Goal: Task Accomplishment & Management: Use online tool/utility

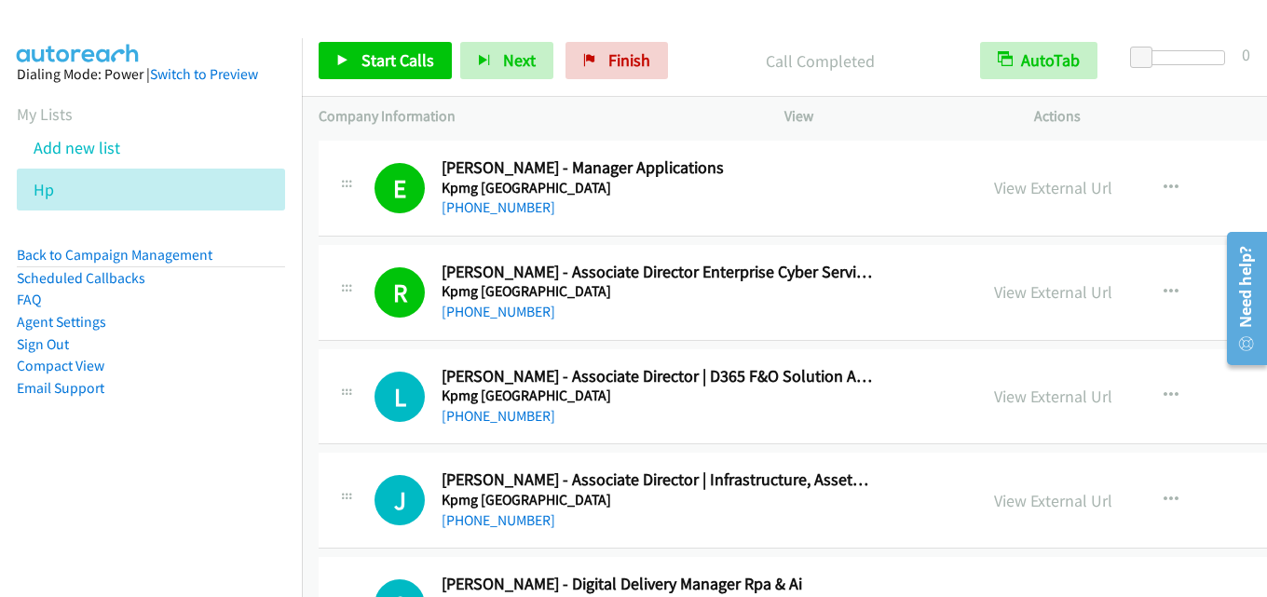
scroll to position [10810, 0]
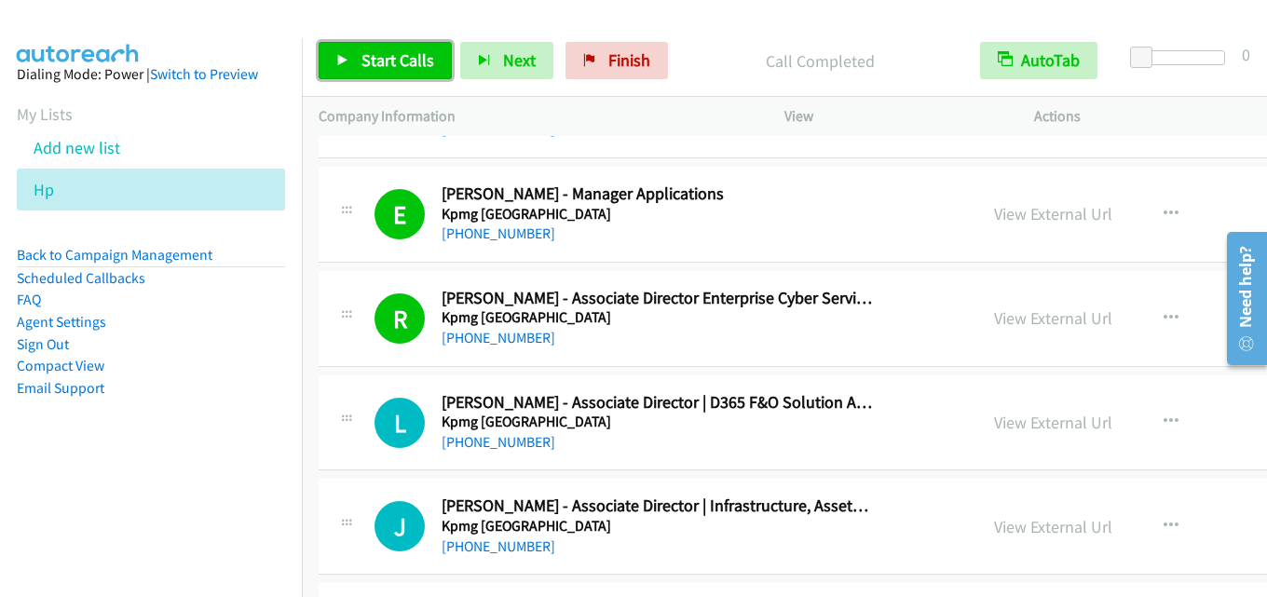
click at [391, 69] on span "Start Calls" at bounding box center [398, 59] width 73 height 21
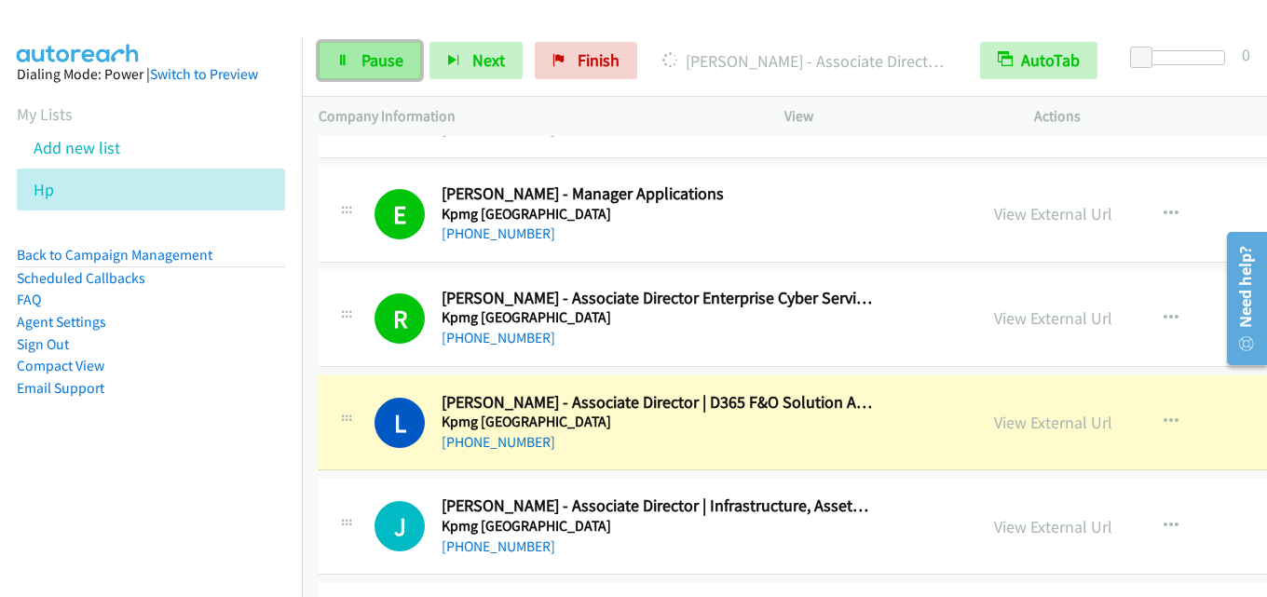
click at [360, 62] on link "Pause" at bounding box center [370, 60] width 103 height 37
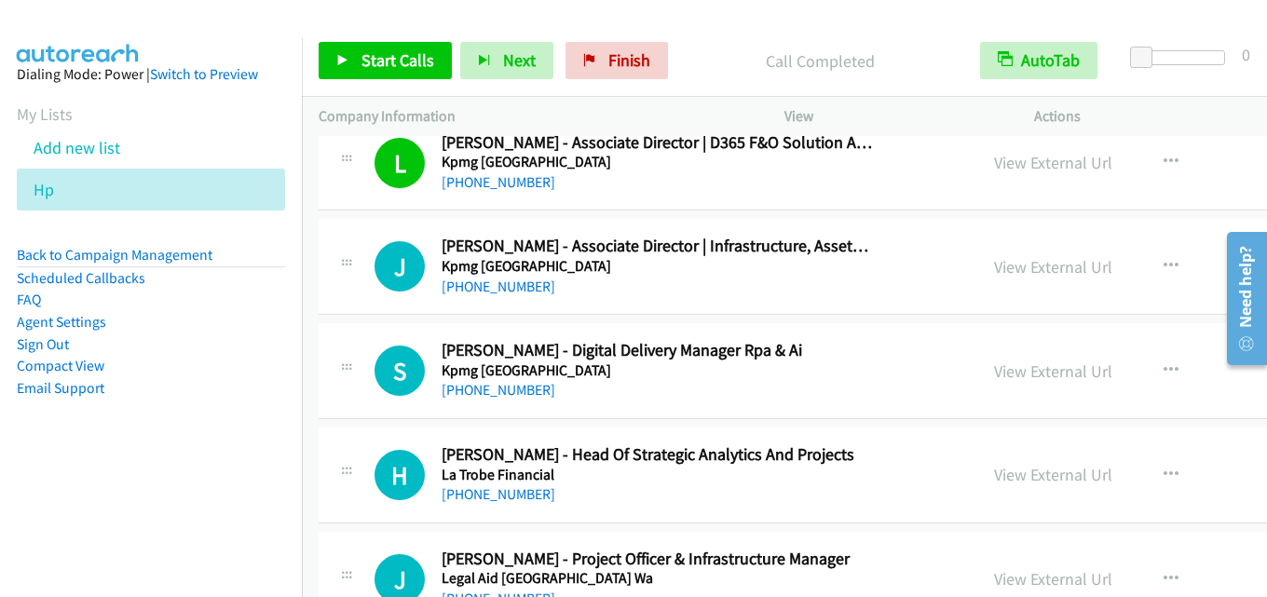
scroll to position [11090, 0]
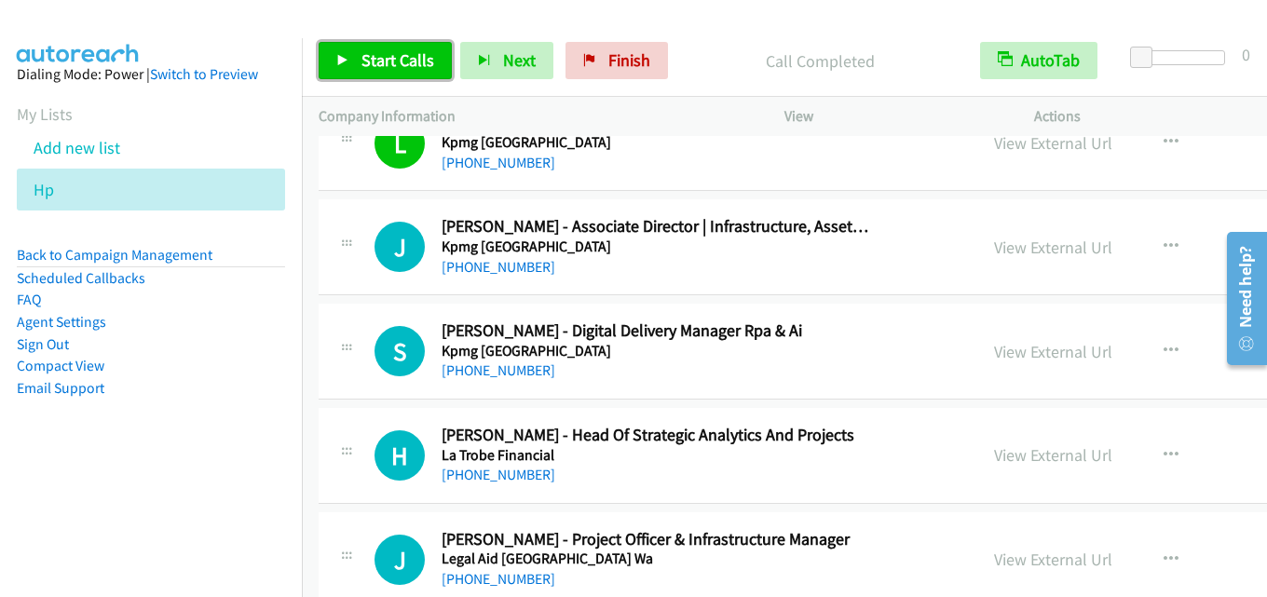
click at [396, 53] on span "Start Calls" at bounding box center [398, 59] width 73 height 21
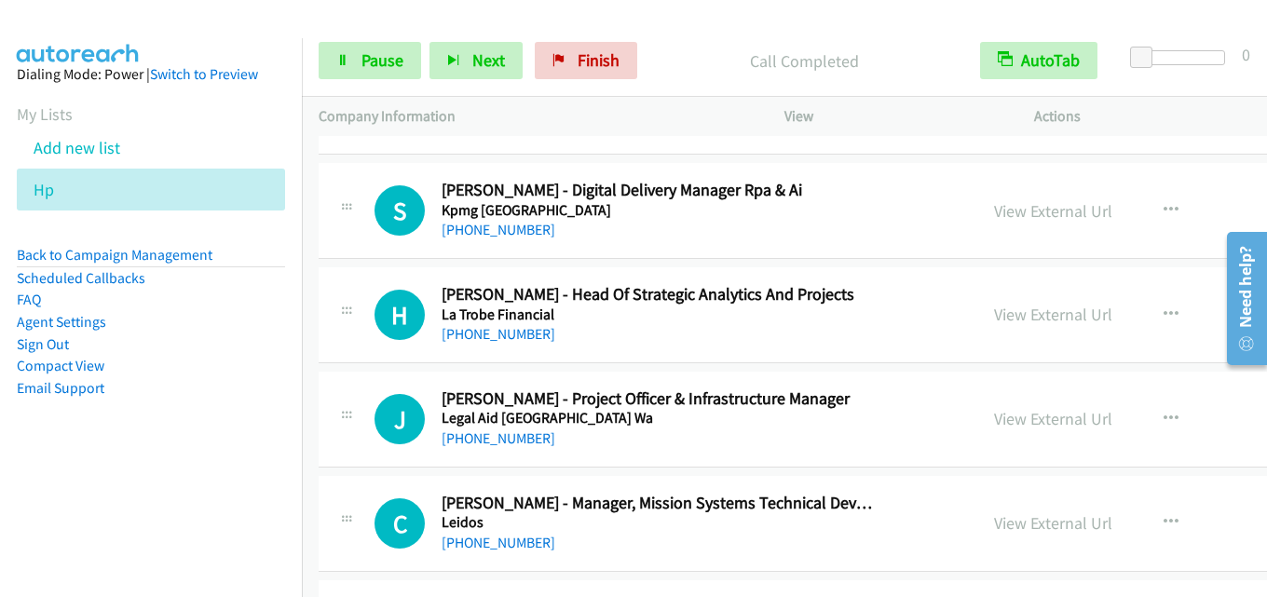
scroll to position [11276, 0]
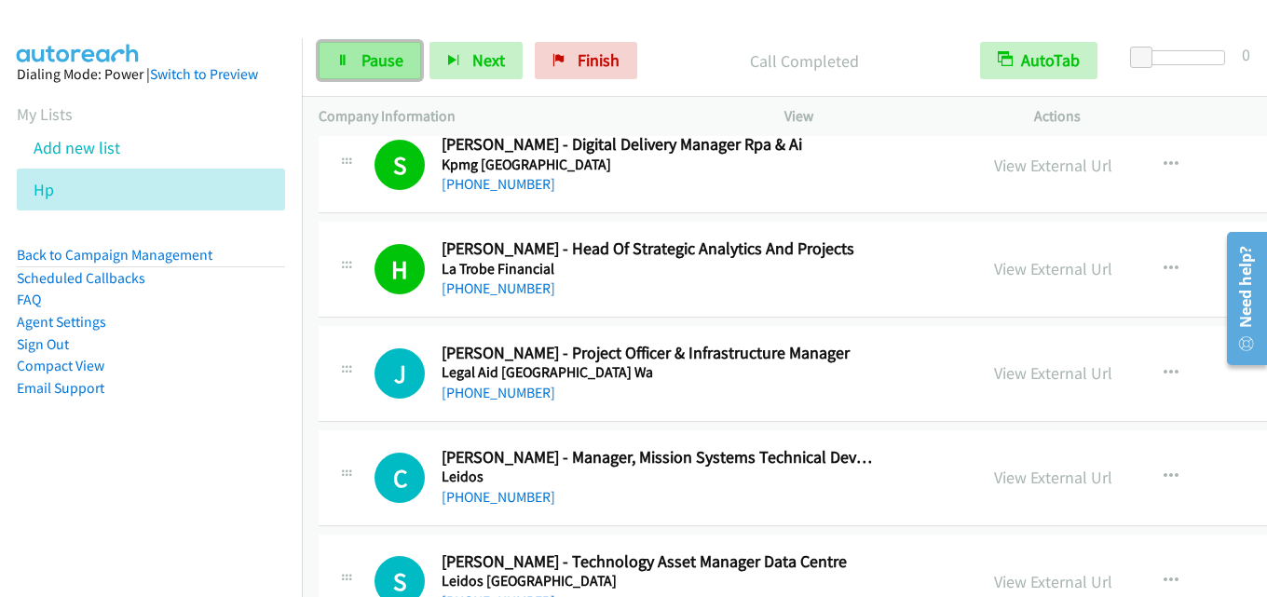
click at [364, 68] on span "Pause" at bounding box center [383, 59] width 42 height 21
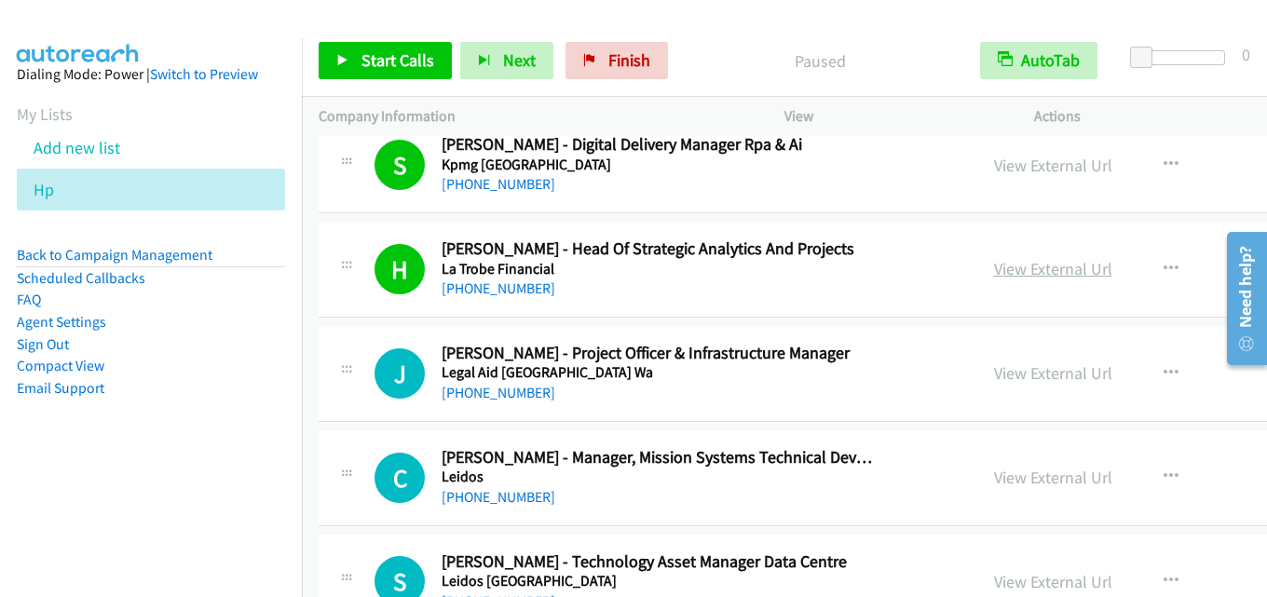
click at [994, 271] on link "View External Url" at bounding box center [1053, 268] width 118 height 21
click at [402, 59] on span "Start Calls" at bounding box center [398, 59] width 73 height 21
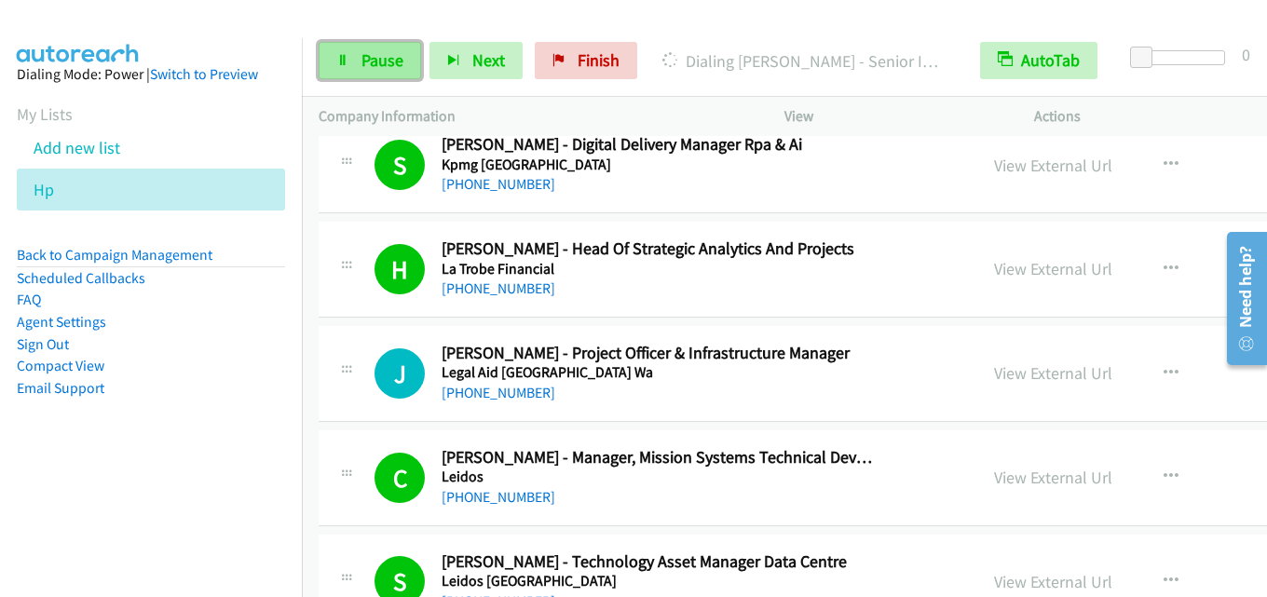
click at [390, 59] on span "Pause" at bounding box center [383, 59] width 42 height 21
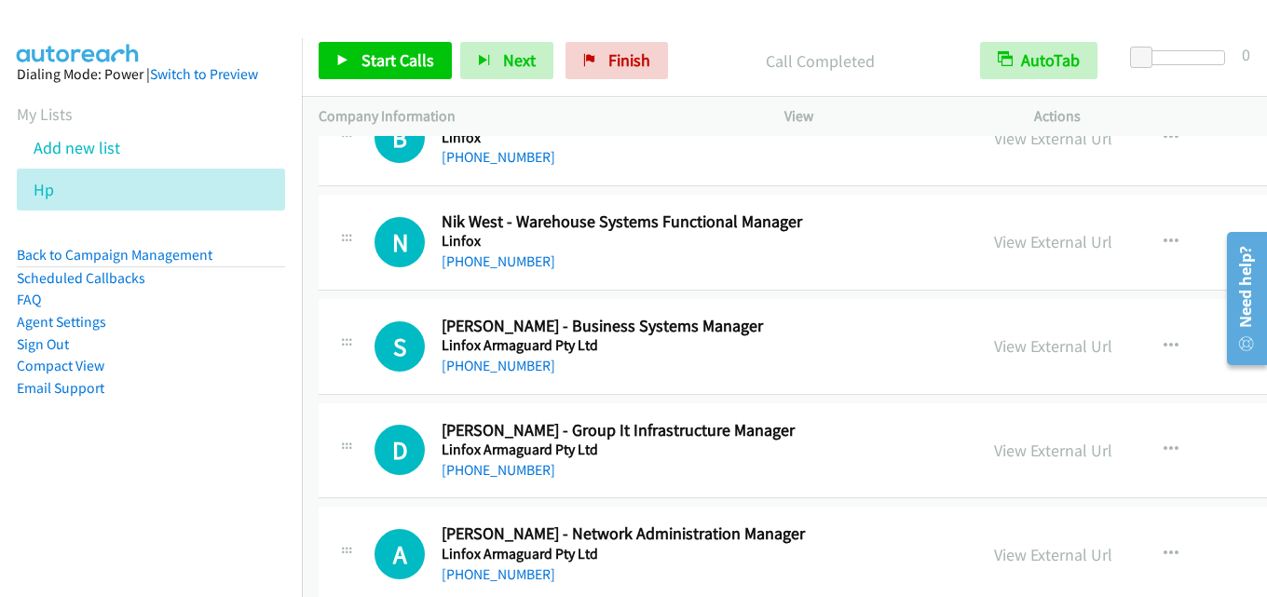
scroll to position [12022, 0]
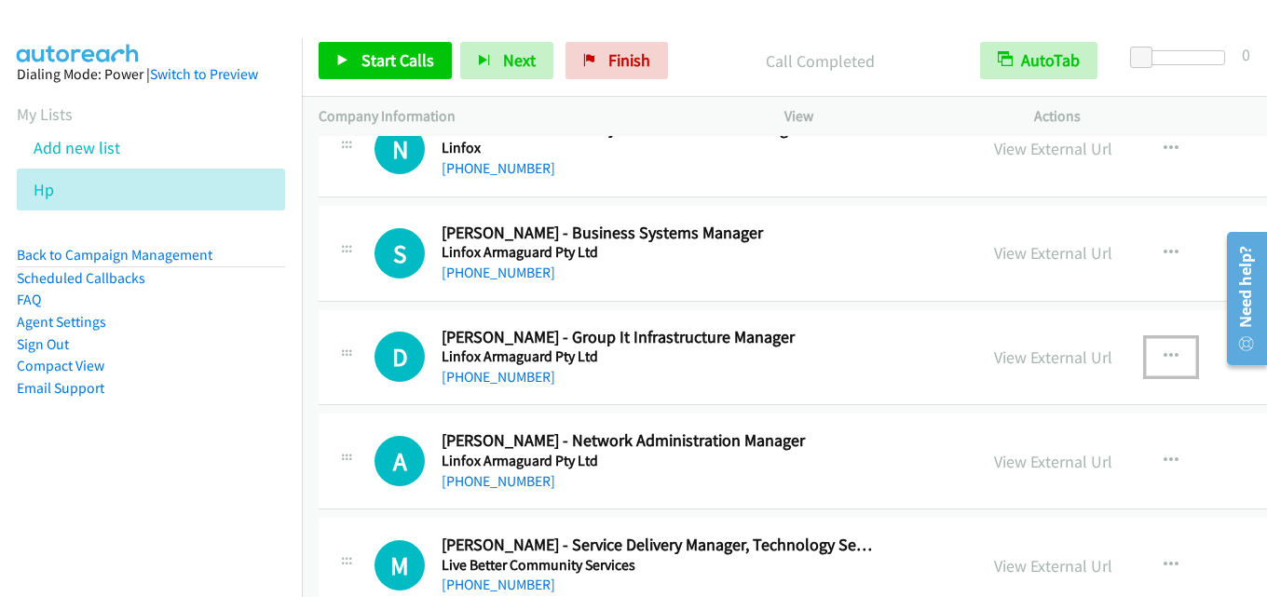
click at [1164, 359] on icon "button" at bounding box center [1171, 356] width 15 height 15
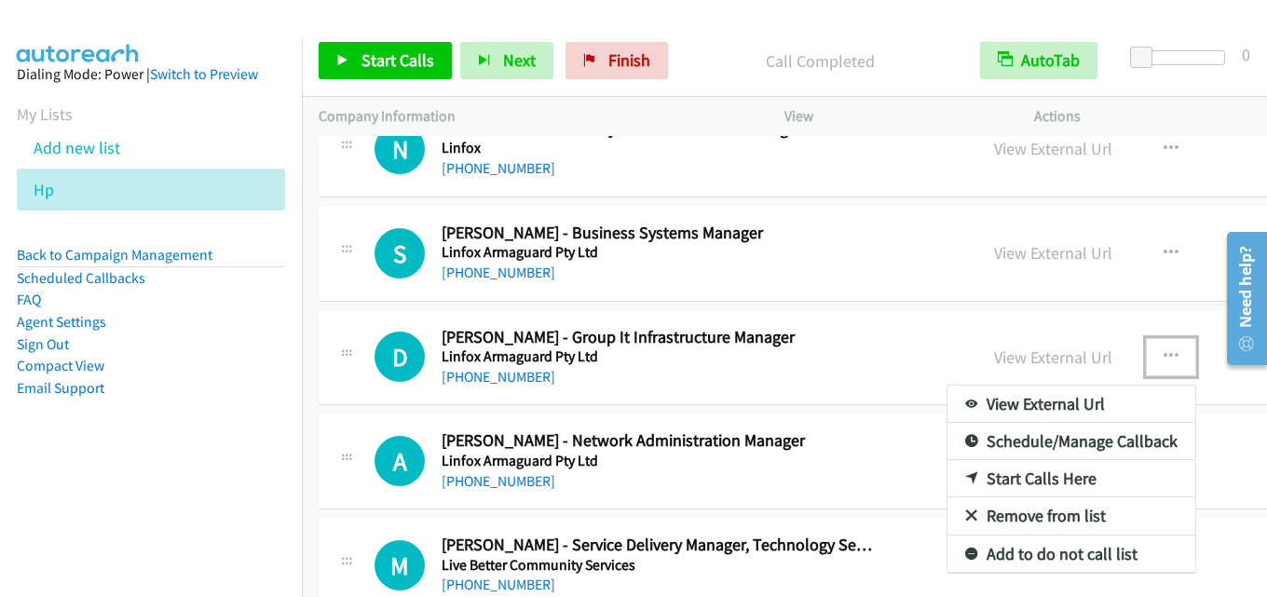
click at [983, 474] on link "Start Calls Here" at bounding box center [1072, 478] width 248 height 37
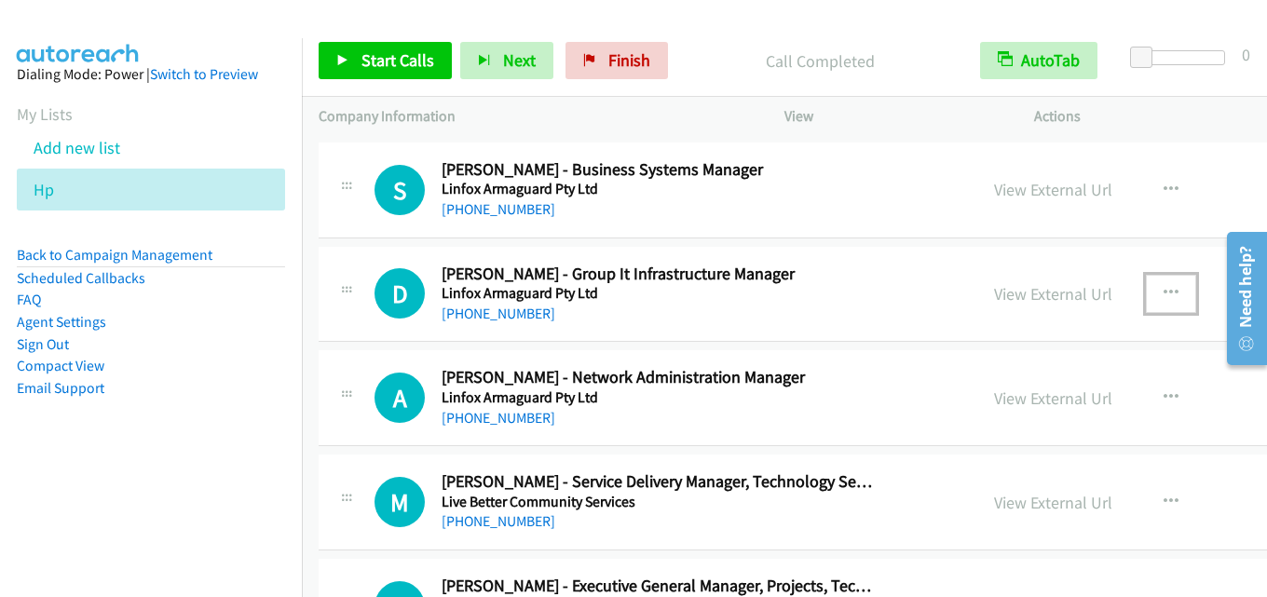
scroll to position [12115, 0]
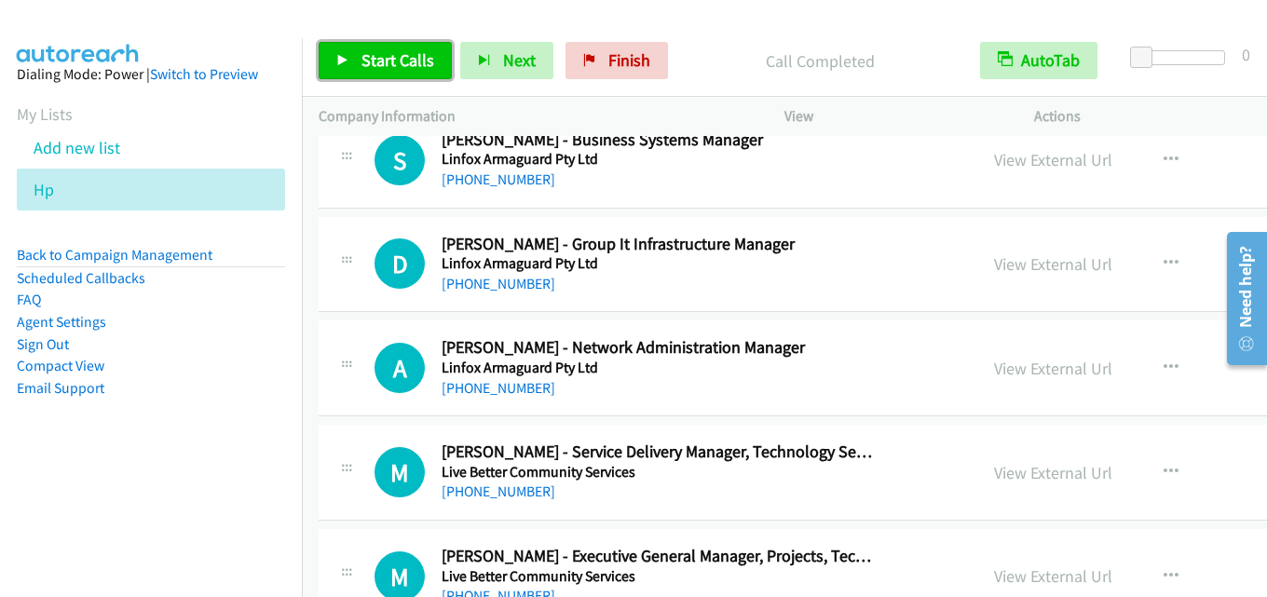
click at [412, 53] on span "Start Calls" at bounding box center [398, 59] width 73 height 21
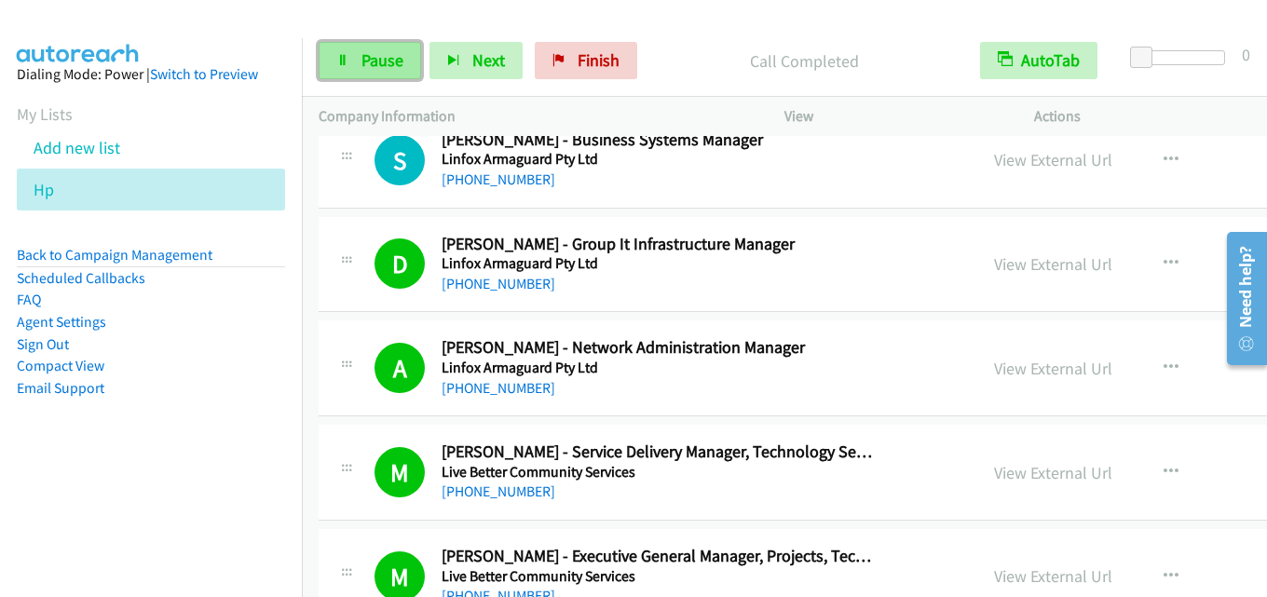
click at [368, 53] on span "Pause" at bounding box center [383, 59] width 42 height 21
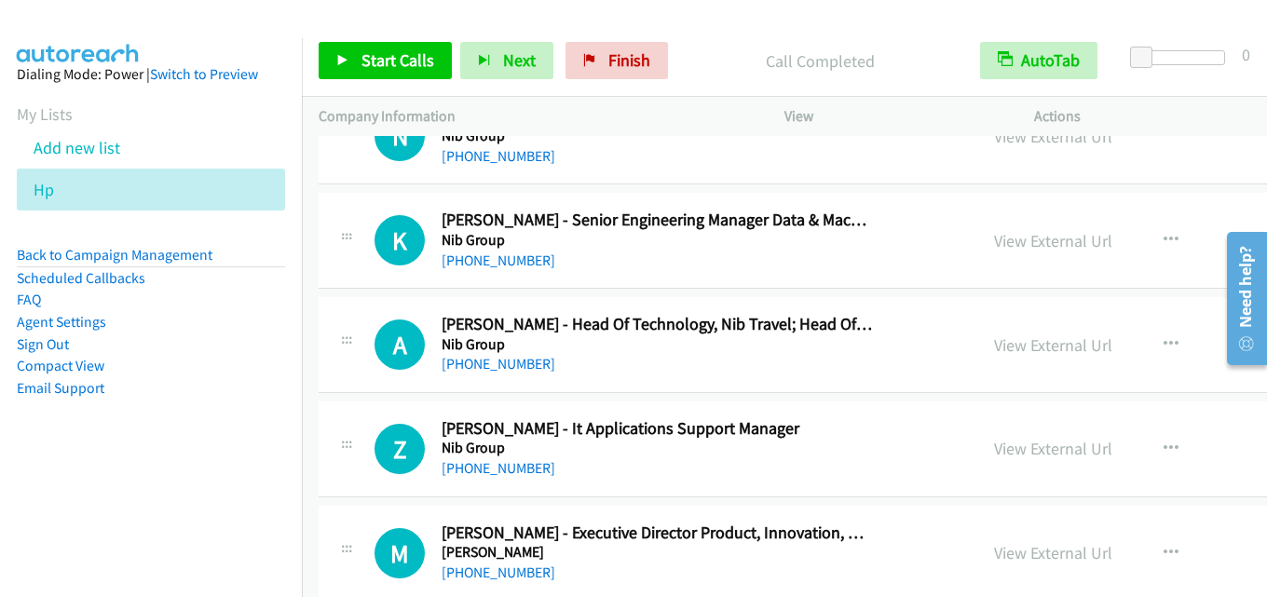
scroll to position [13420, 0]
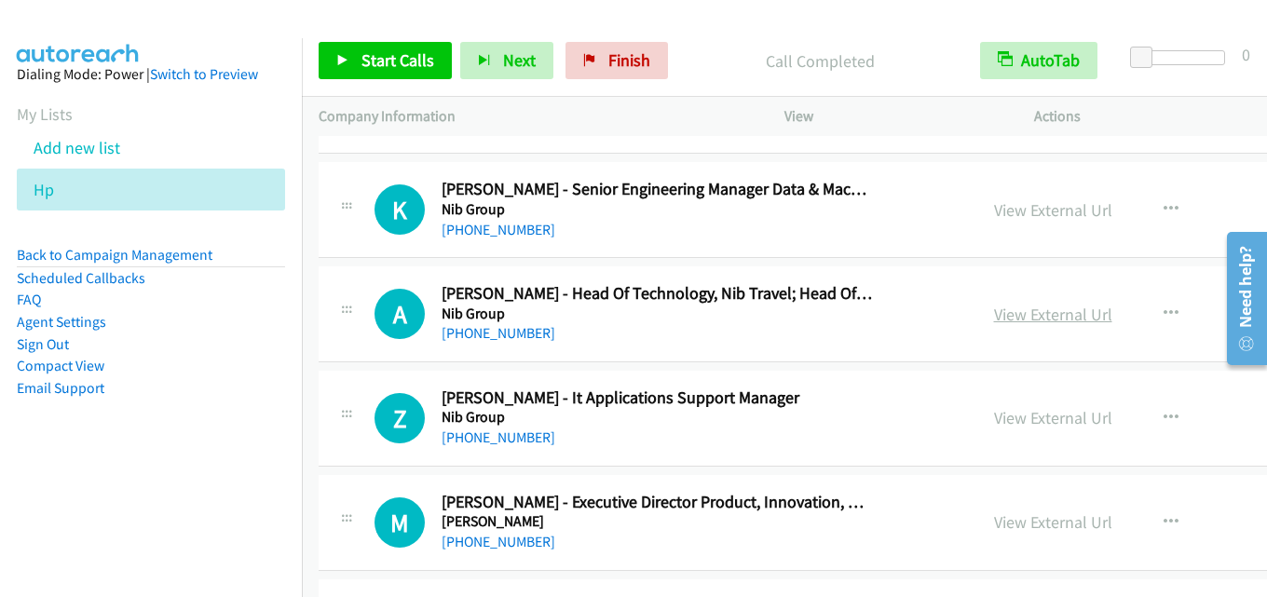
click at [994, 315] on link "View External Url" at bounding box center [1053, 314] width 118 height 21
click at [994, 414] on link "View External Url" at bounding box center [1053, 417] width 118 height 21
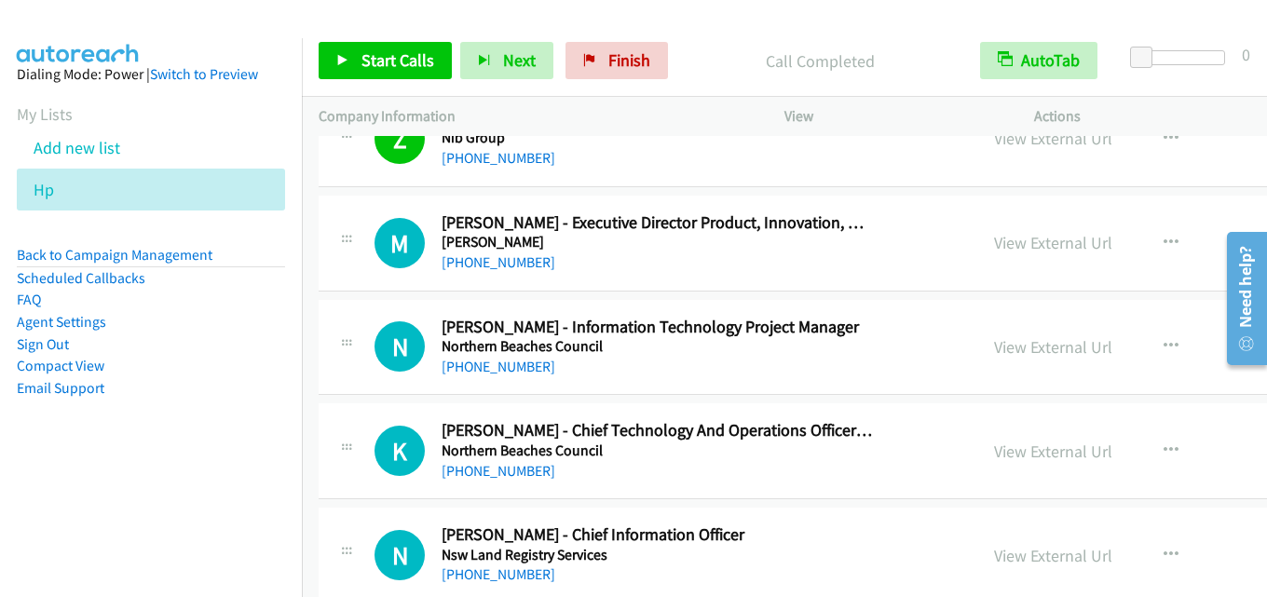
scroll to position [13792, 0]
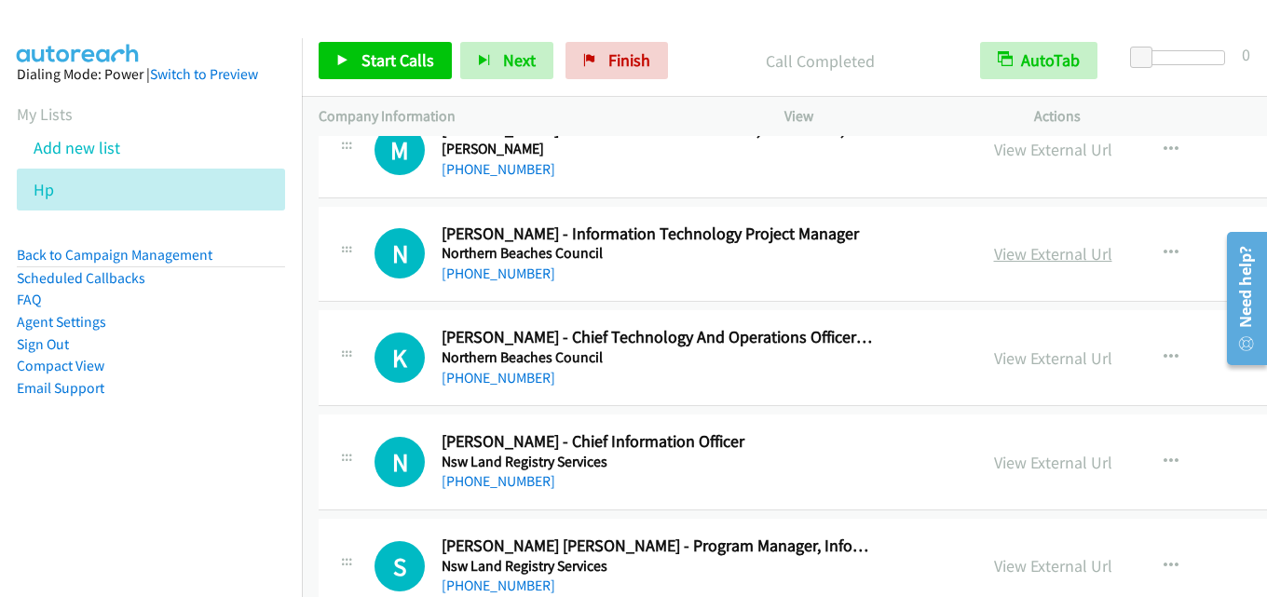
click at [994, 264] on link "View External Url" at bounding box center [1053, 253] width 118 height 21
click at [1164, 351] on icon "button" at bounding box center [1171, 357] width 15 height 15
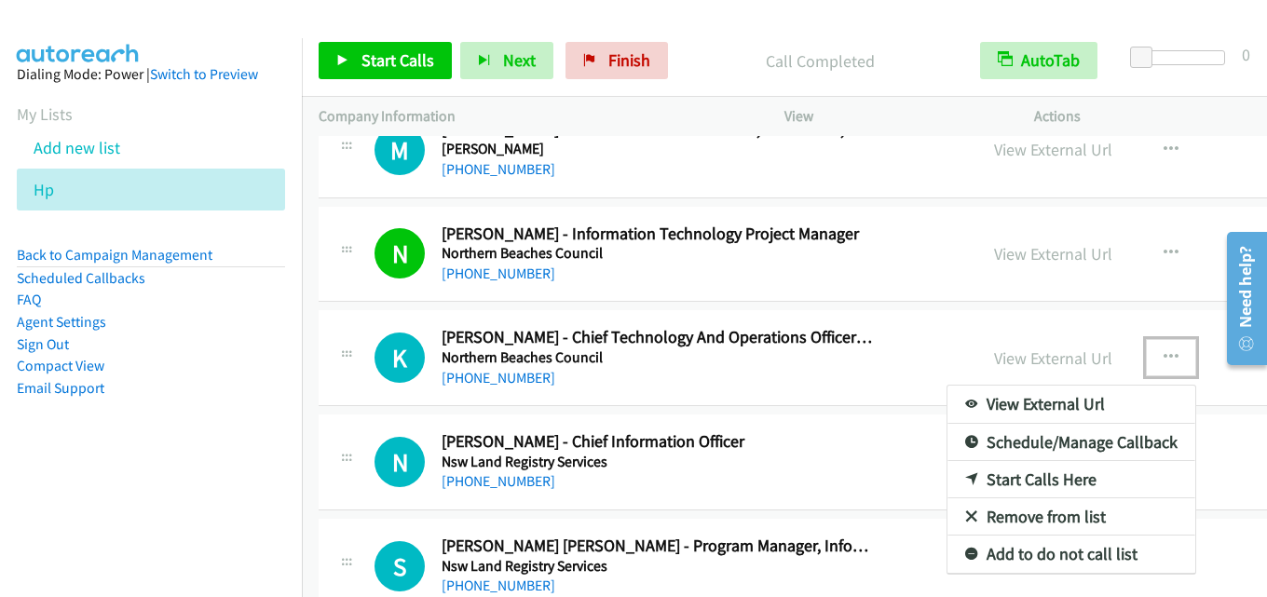
click at [976, 472] on link "Start Calls Here" at bounding box center [1072, 479] width 248 height 37
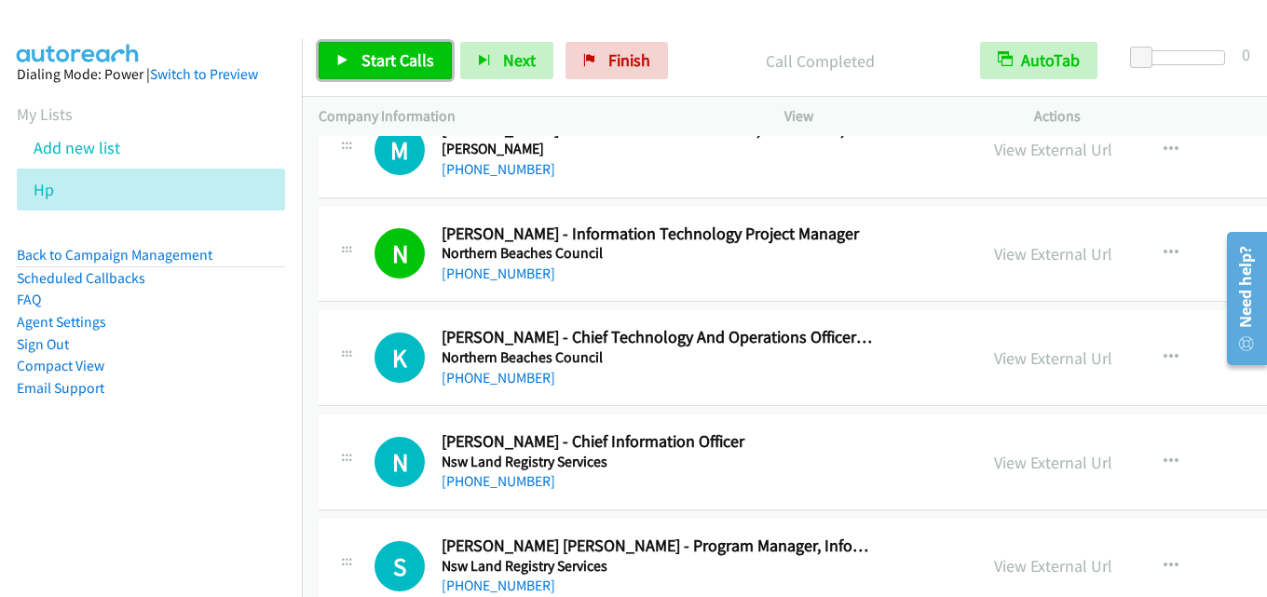
click at [400, 64] on span "Start Calls" at bounding box center [398, 59] width 73 height 21
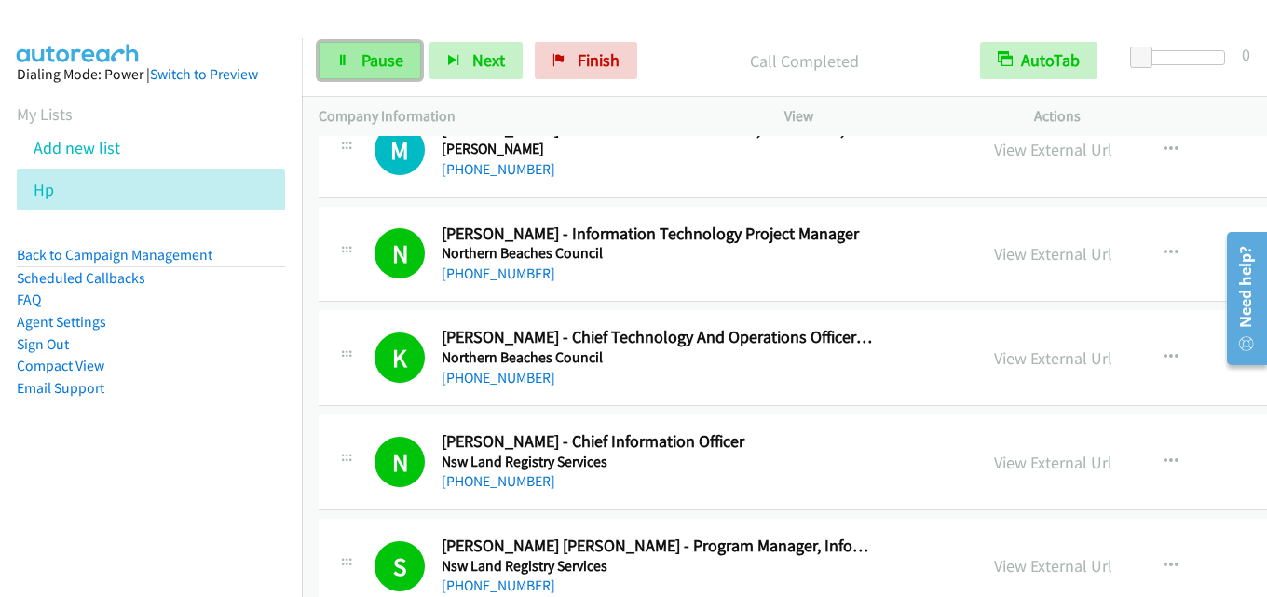
click at [354, 75] on link "Pause" at bounding box center [370, 60] width 103 height 37
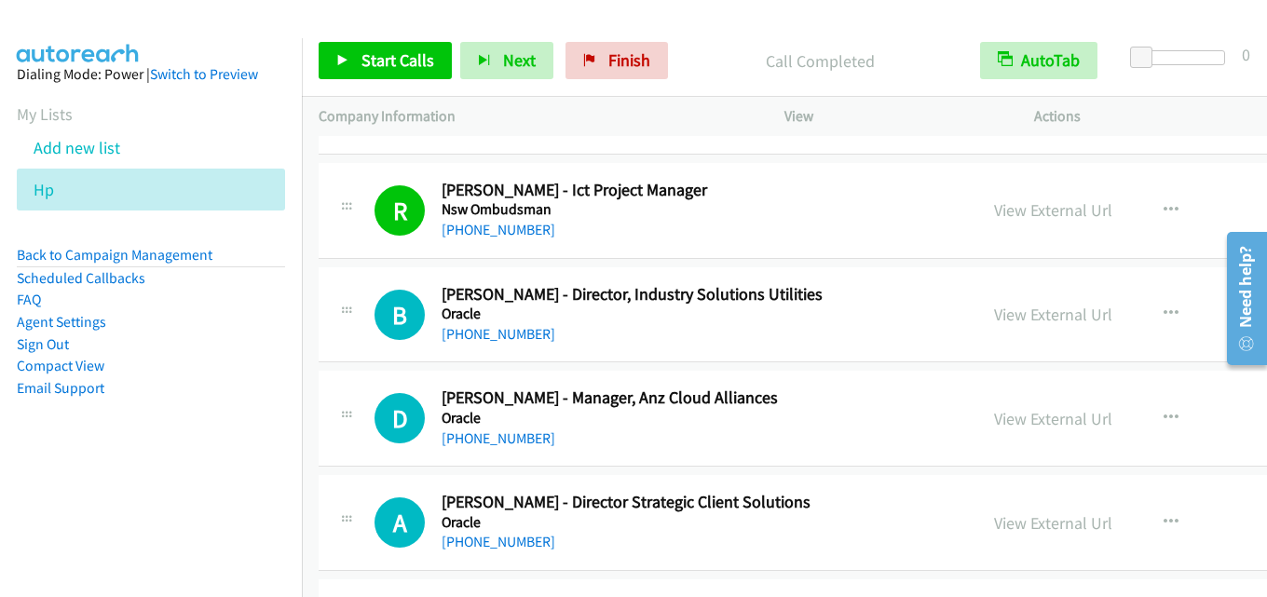
scroll to position [14351, 0]
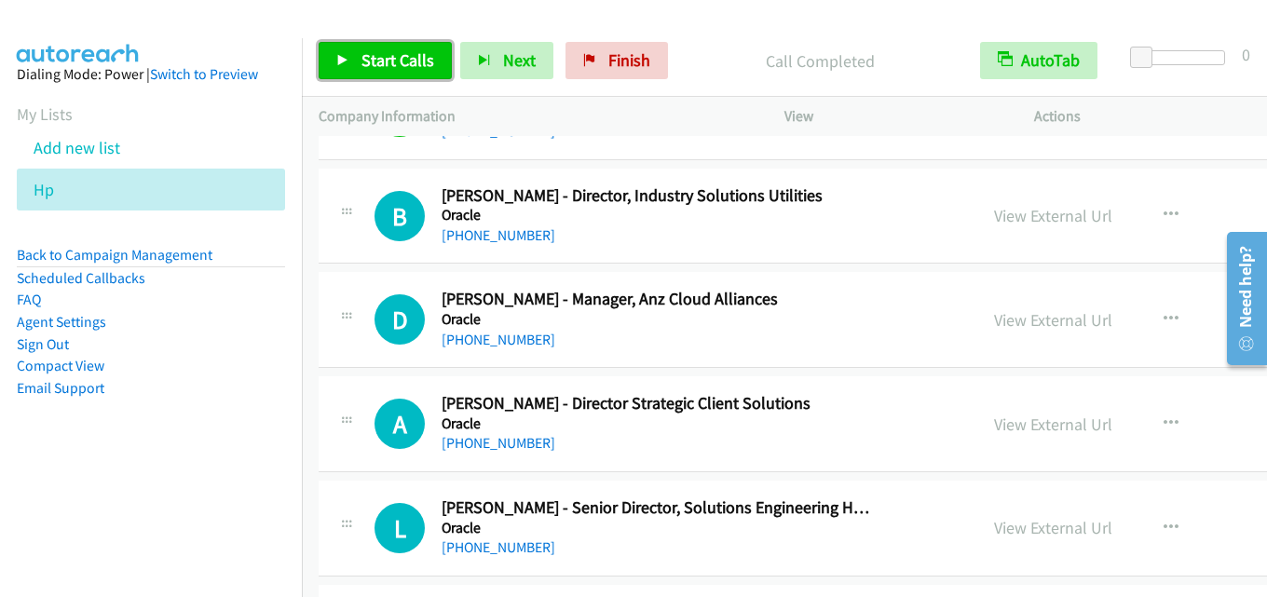
click at [417, 57] on span "Start Calls" at bounding box center [398, 59] width 73 height 21
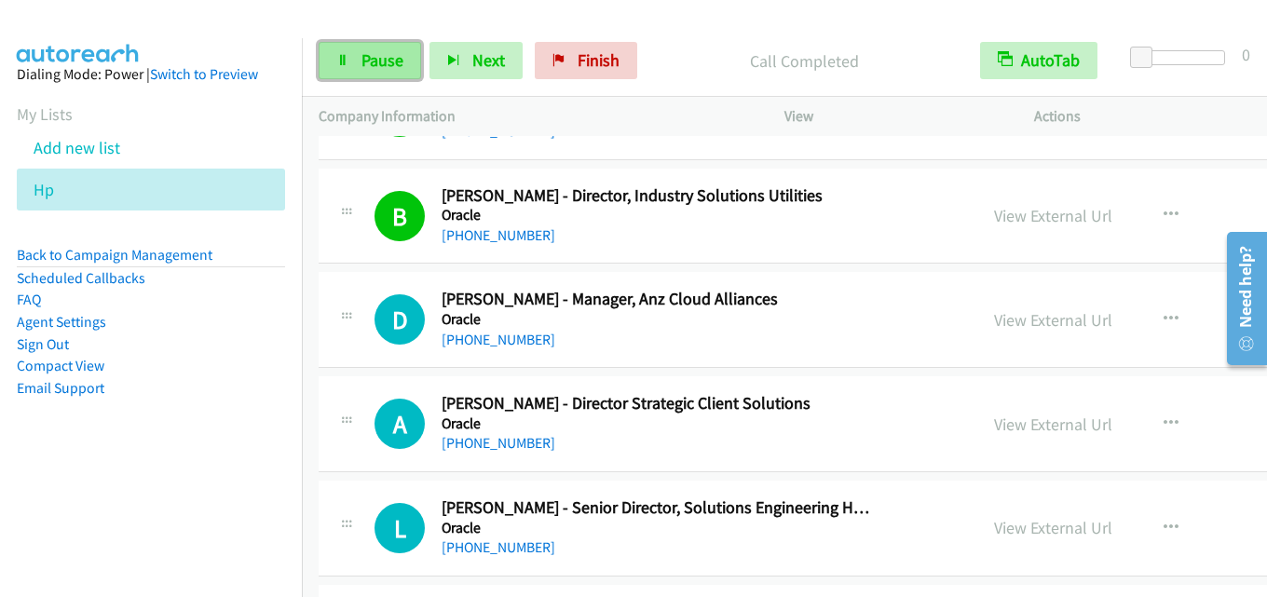
click at [362, 51] on span "Pause" at bounding box center [383, 59] width 42 height 21
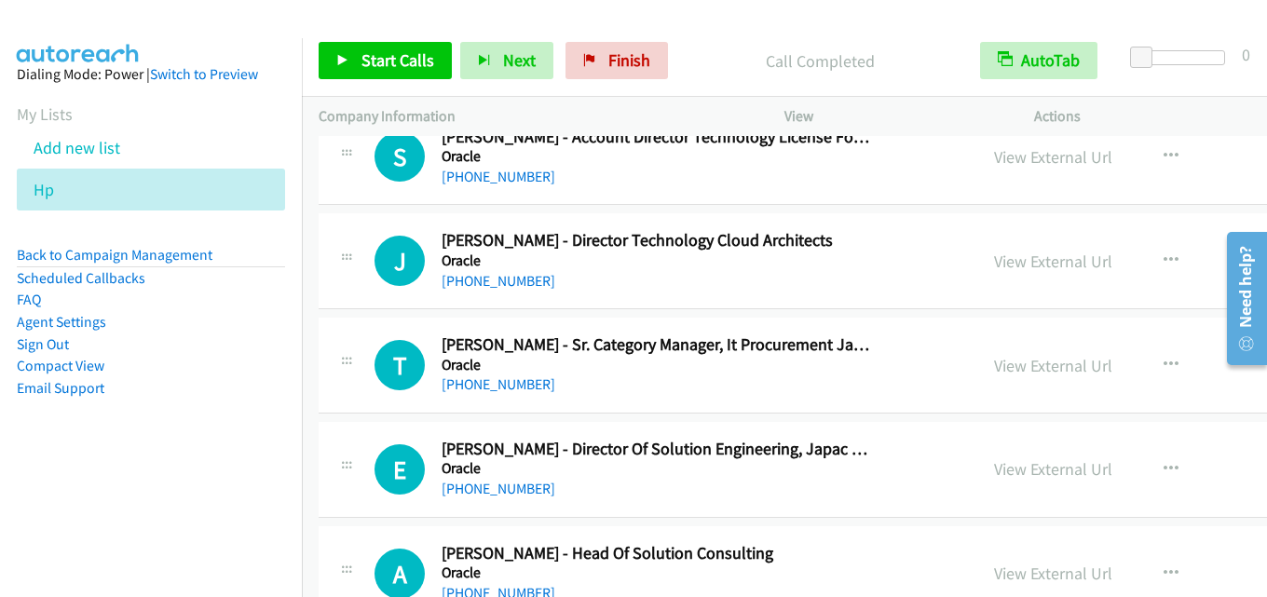
scroll to position [15004, 0]
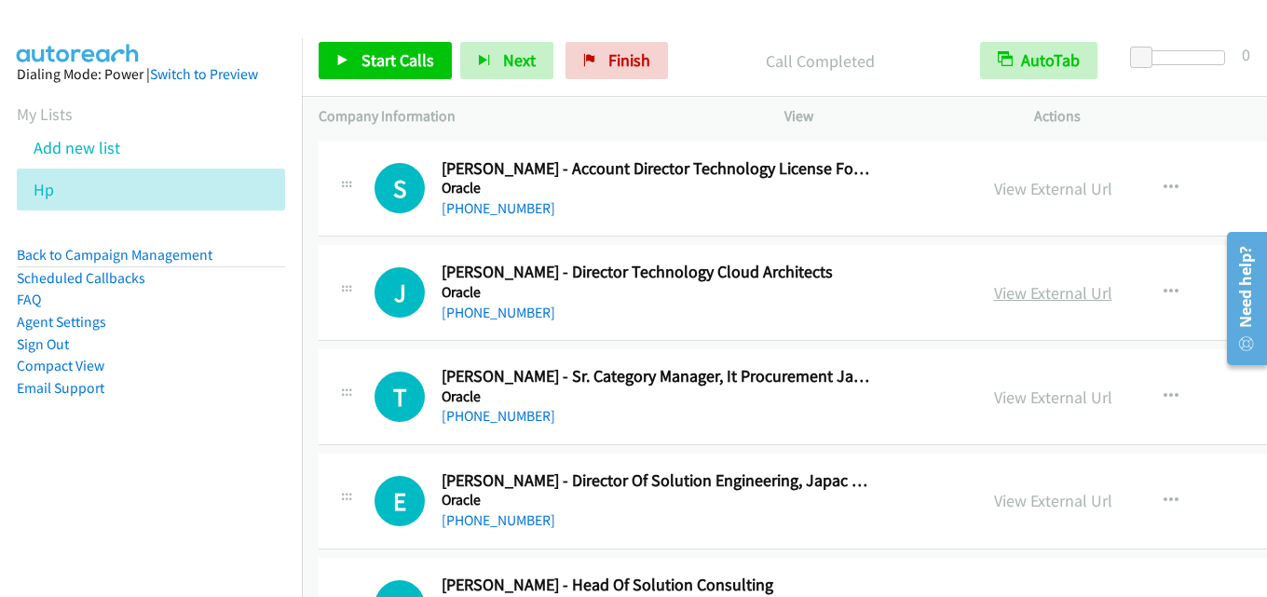
click at [994, 288] on link "View External Url" at bounding box center [1053, 292] width 118 height 21
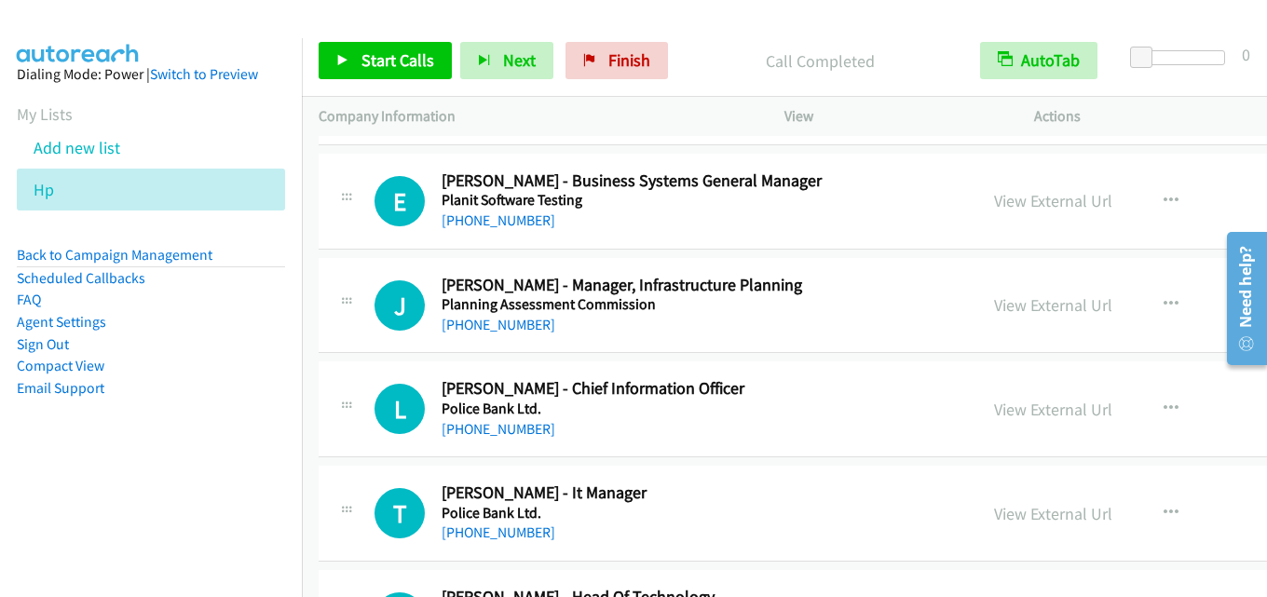
scroll to position [15936, 0]
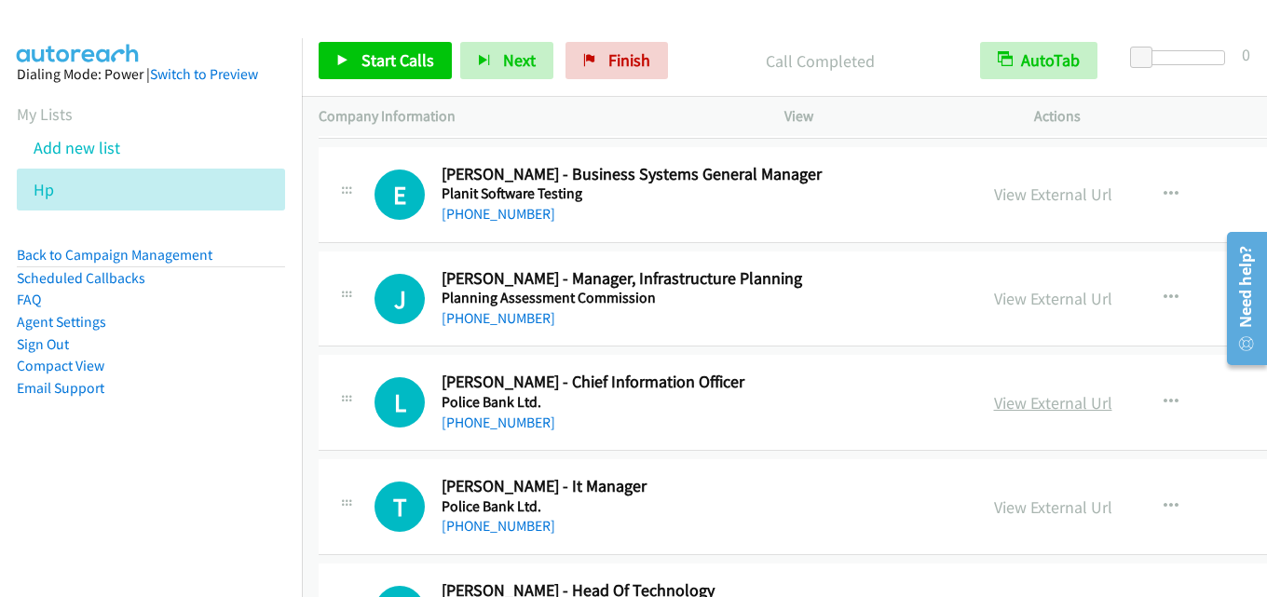
click at [994, 399] on link "View External Url" at bounding box center [1053, 402] width 118 height 21
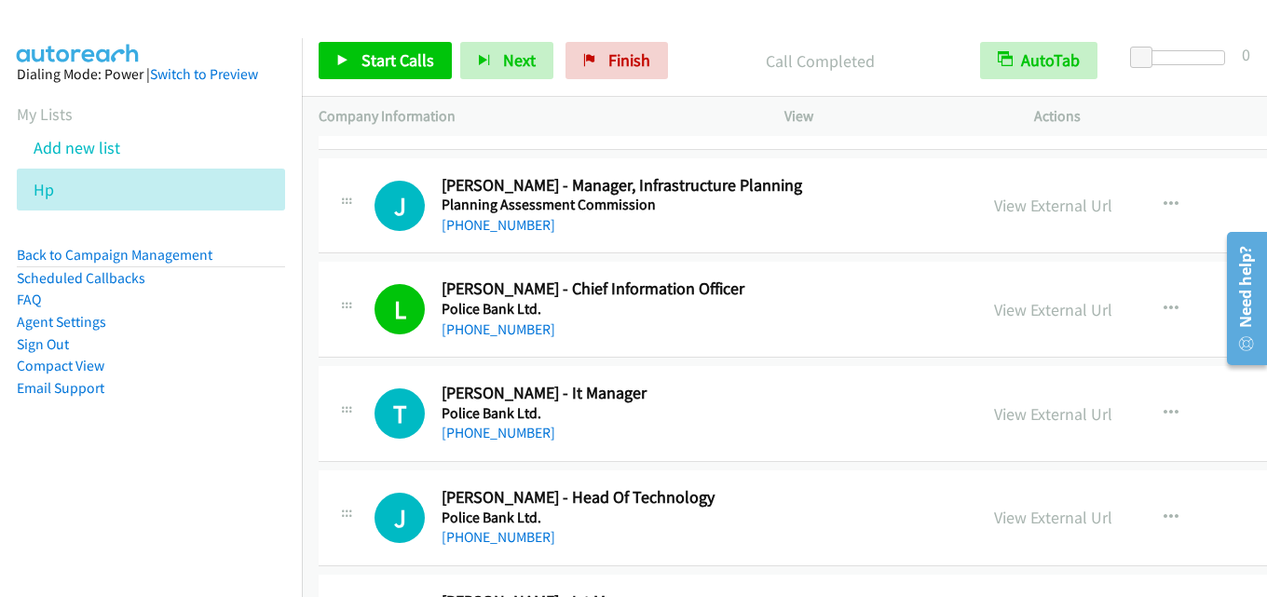
scroll to position [16122, 0]
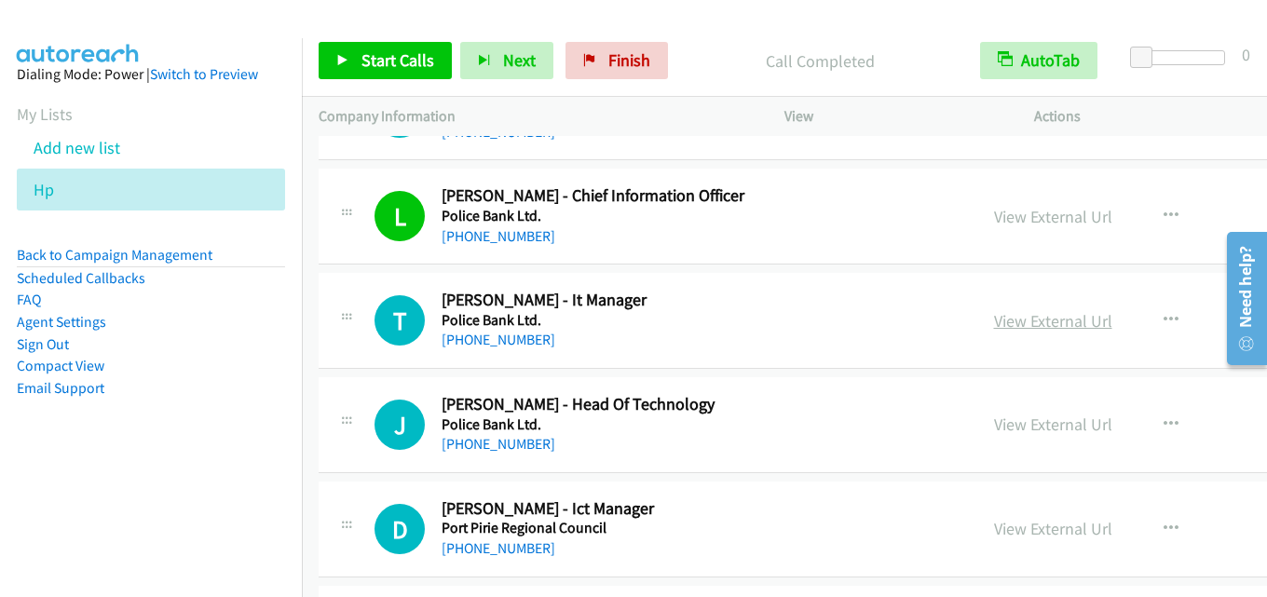
click at [994, 327] on link "View External Url" at bounding box center [1053, 320] width 118 height 21
click at [994, 420] on link "View External Url" at bounding box center [1053, 424] width 118 height 21
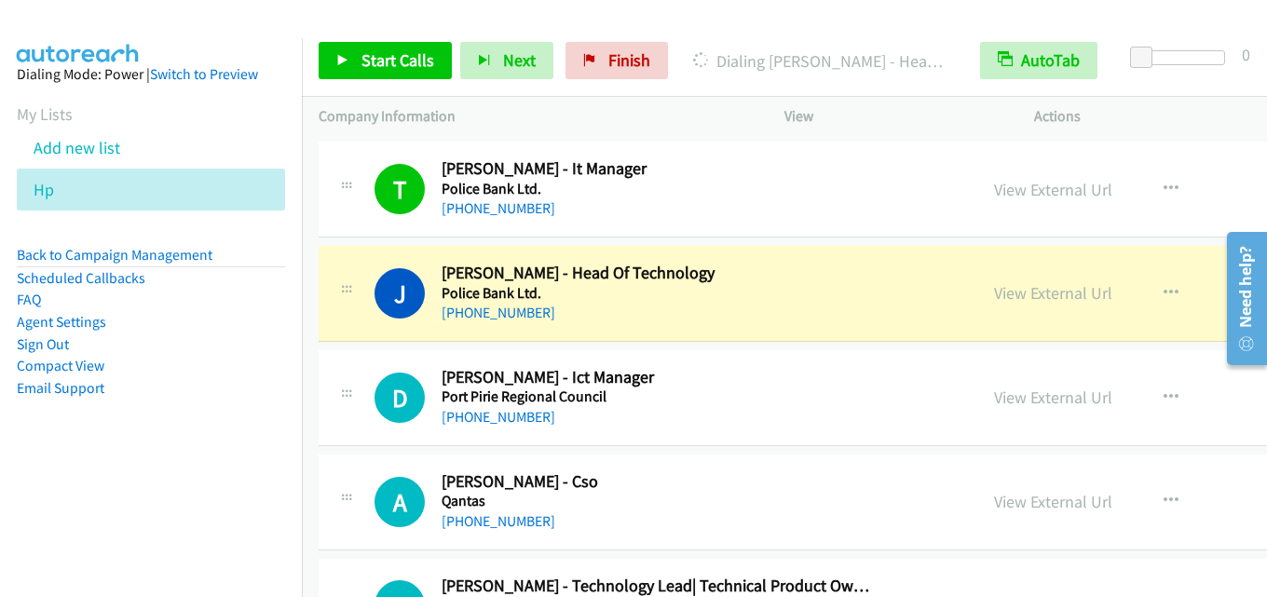
scroll to position [16308, 0]
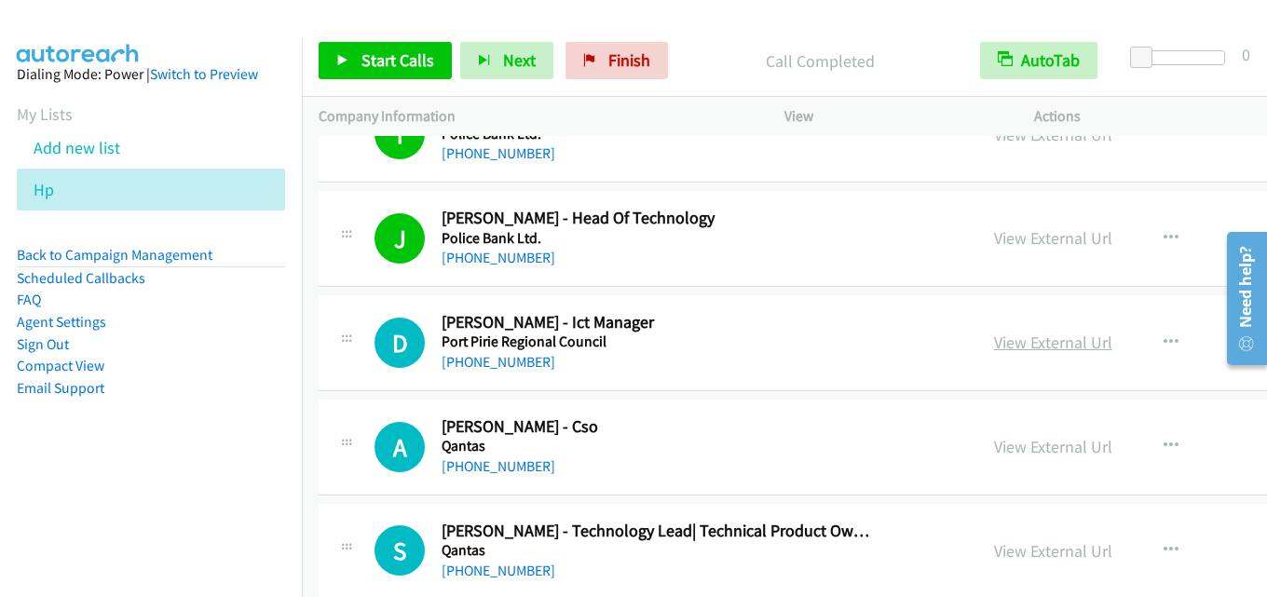
click at [994, 336] on link "View External Url" at bounding box center [1053, 342] width 118 height 21
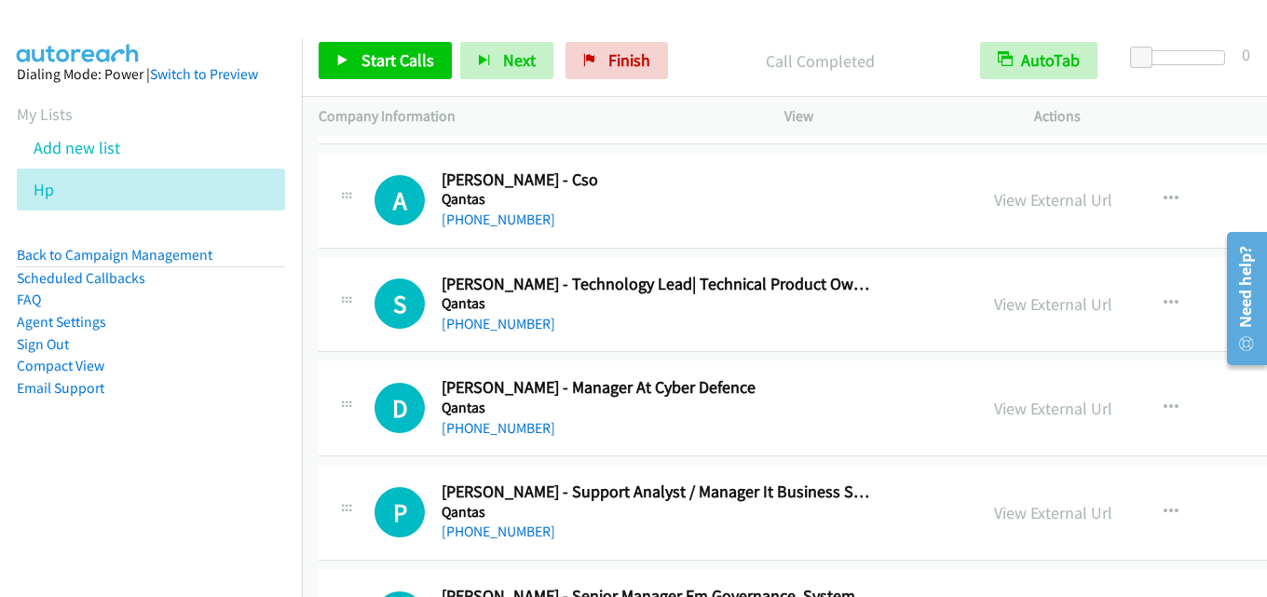
scroll to position [16588, 0]
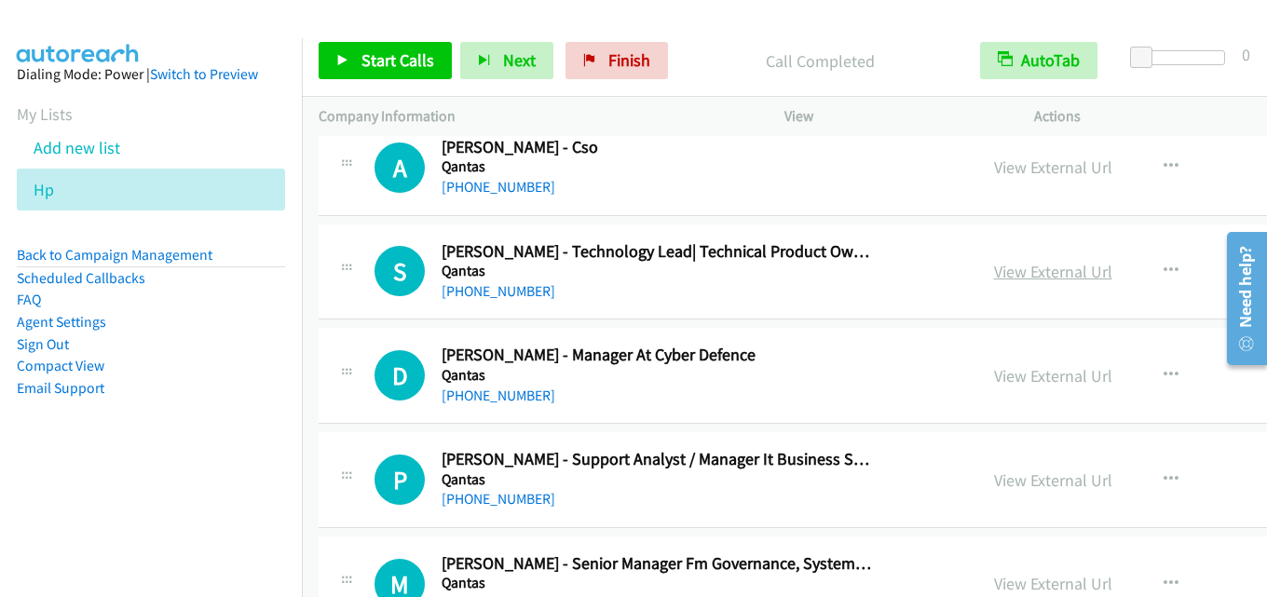
click at [994, 277] on link "View External Url" at bounding box center [1053, 271] width 118 height 21
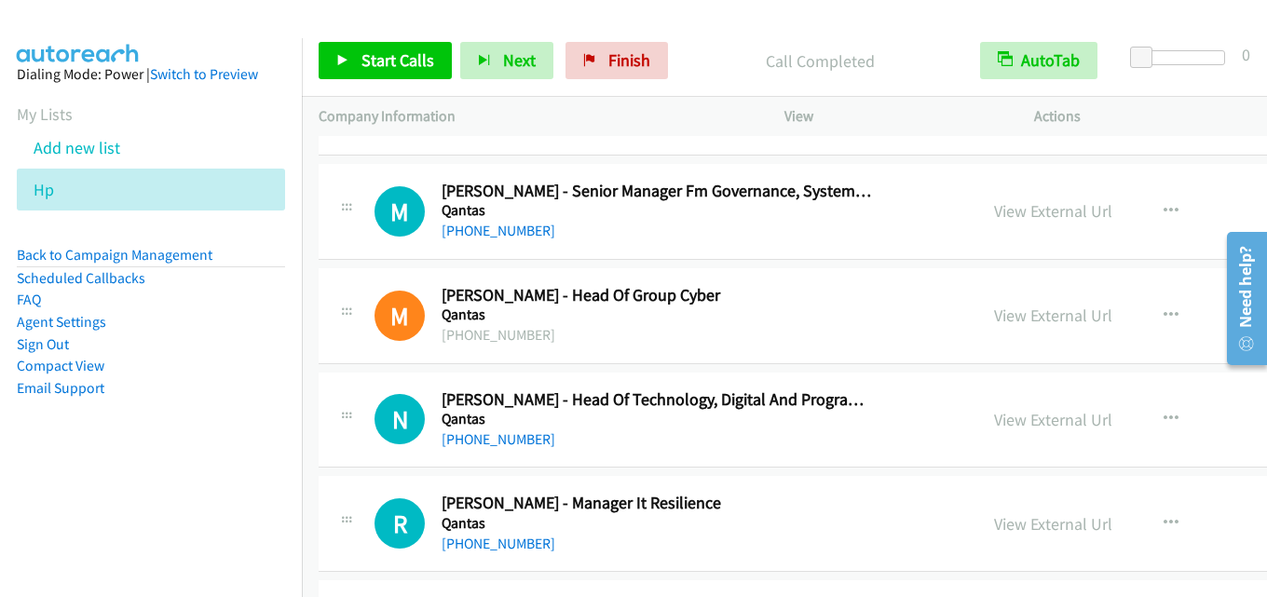
scroll to position [17054, 0]
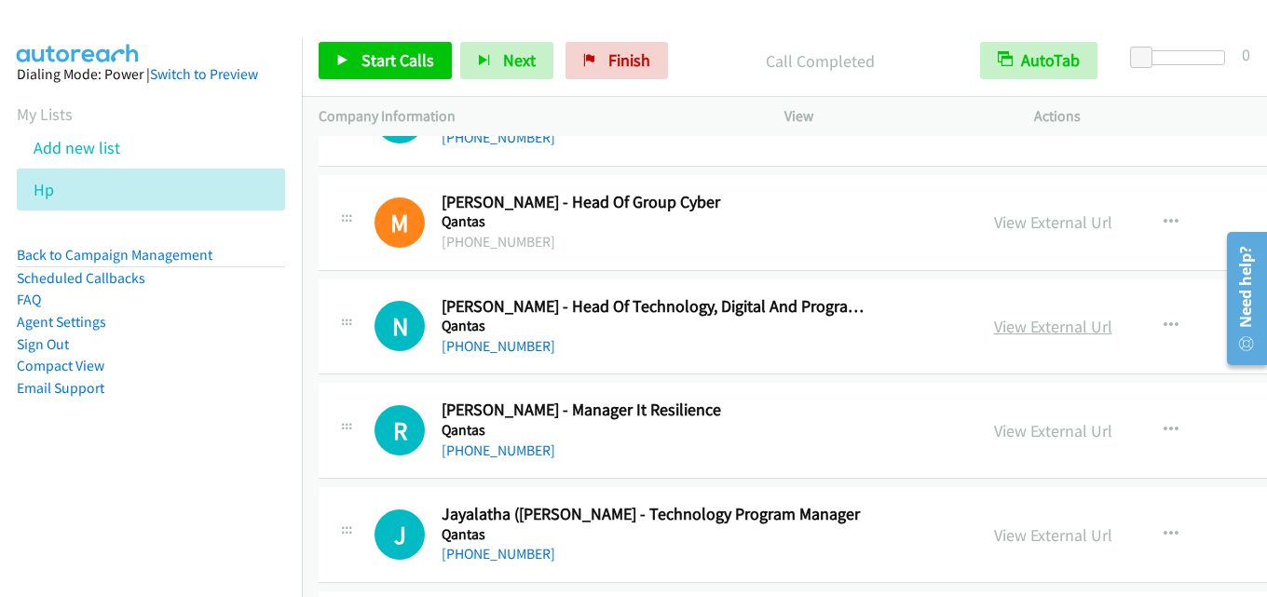
click at [994, 333] on link "View External Url" at bounding box center [1053, 326] width 118 height 21
click at [994, 329] on link "View External Url" at bounding box center [1053, 326] width 118 height 21
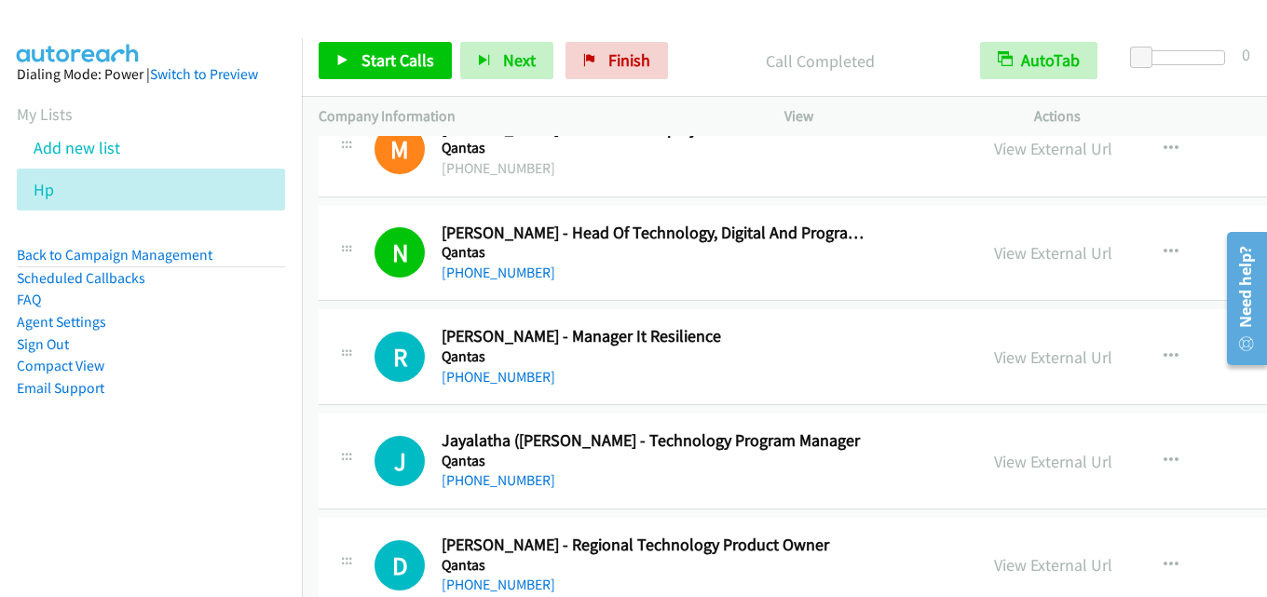
scroll to position [17147, 0]
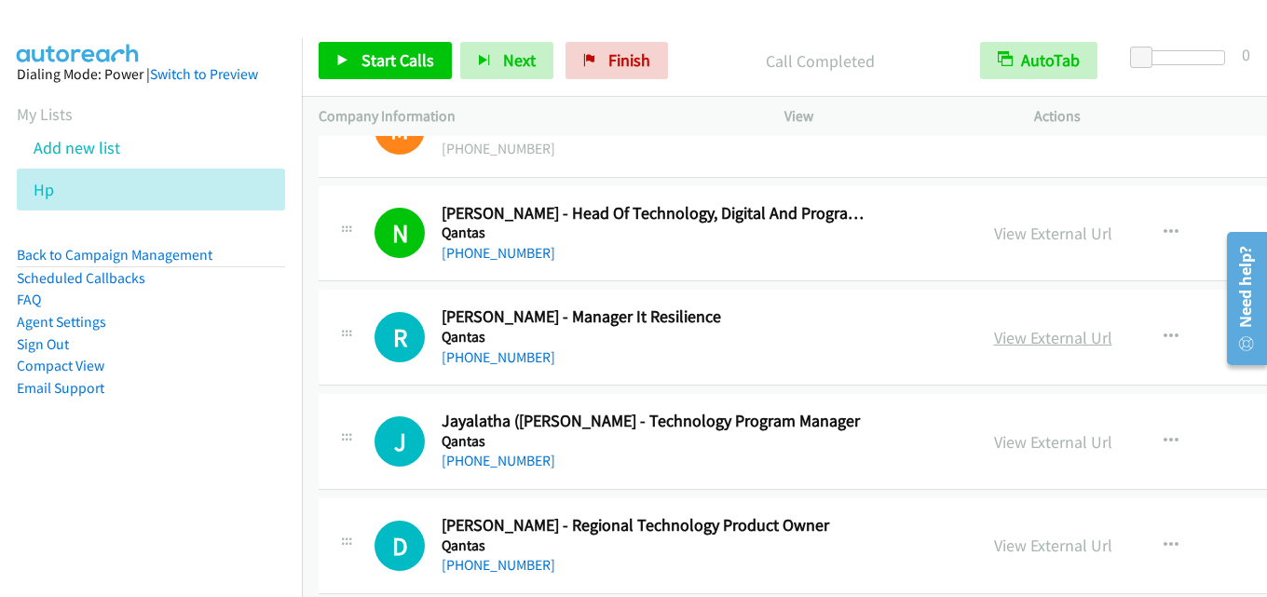
click at [994, 334] on link "View External Url" at bounding box center [1053, 337] width 118 height 21
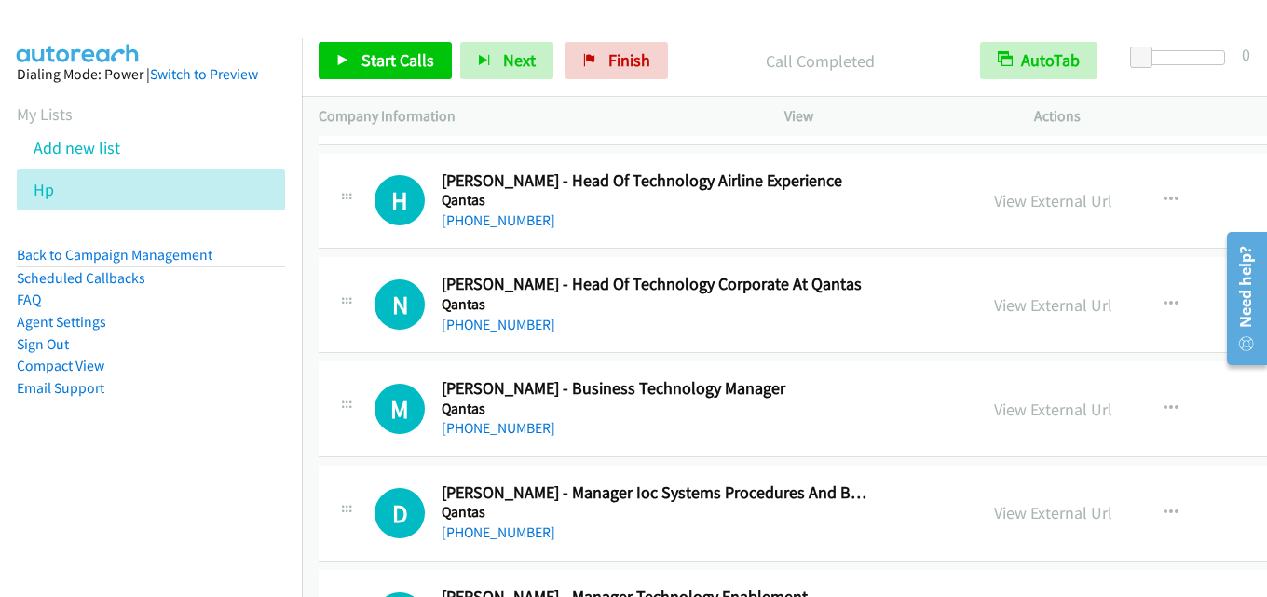
scroll to position [18359, 0]
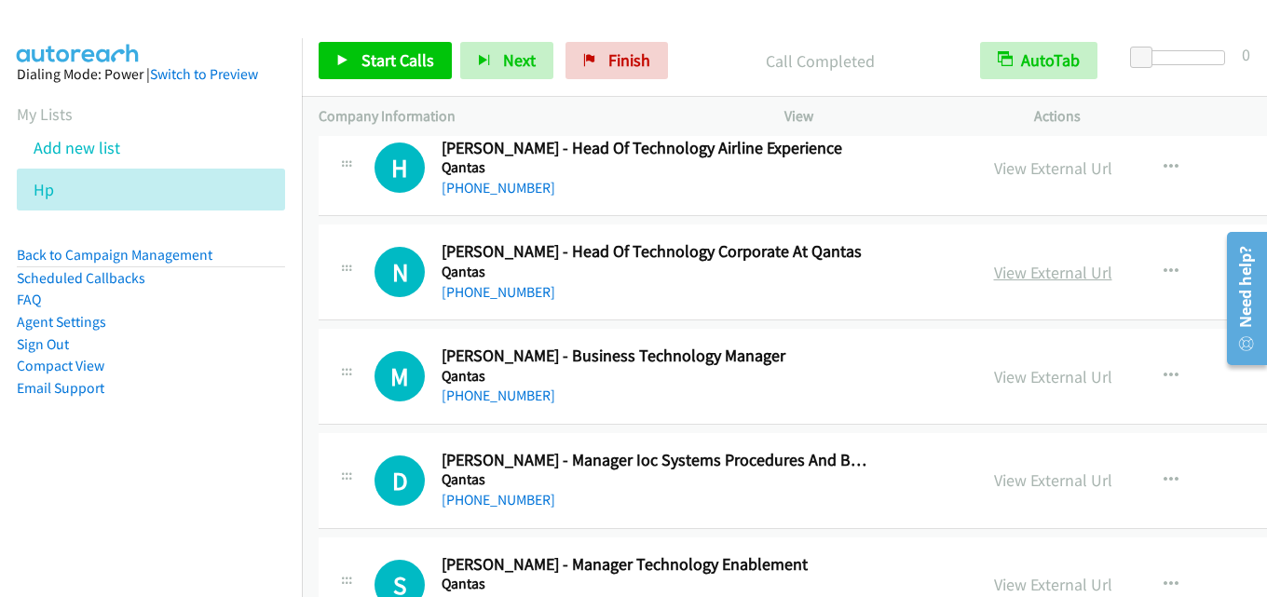
click at [994, 264] on link "View External Url" at bounding box center [1053, 272] width 118 height 21
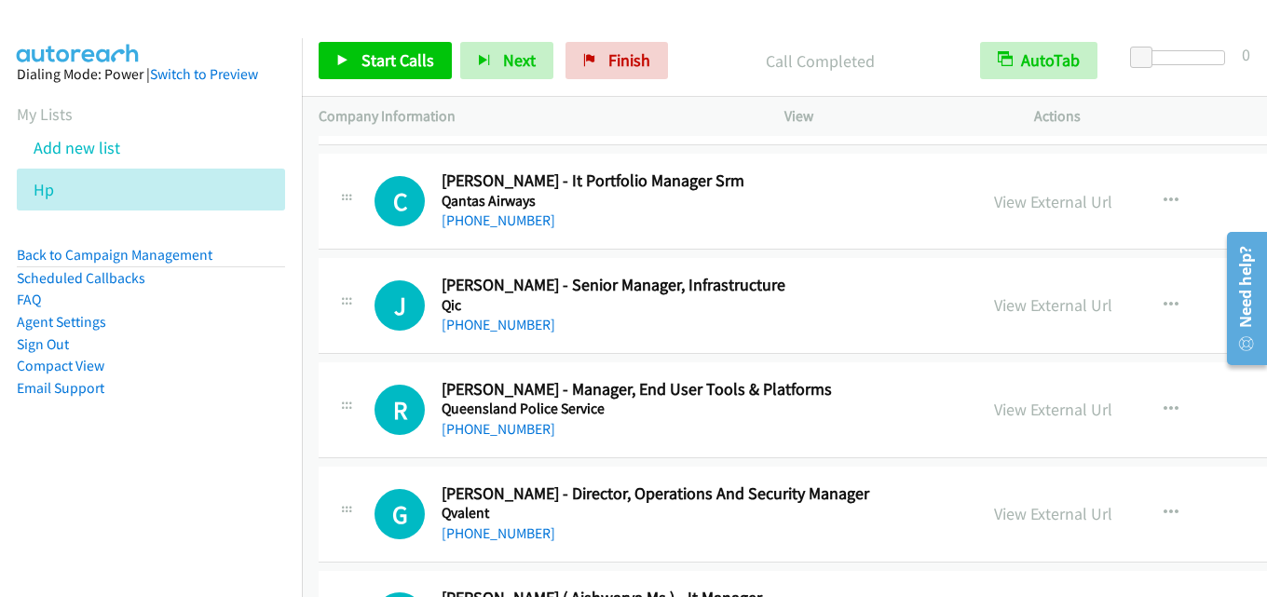
scroll to position [21341, 0]
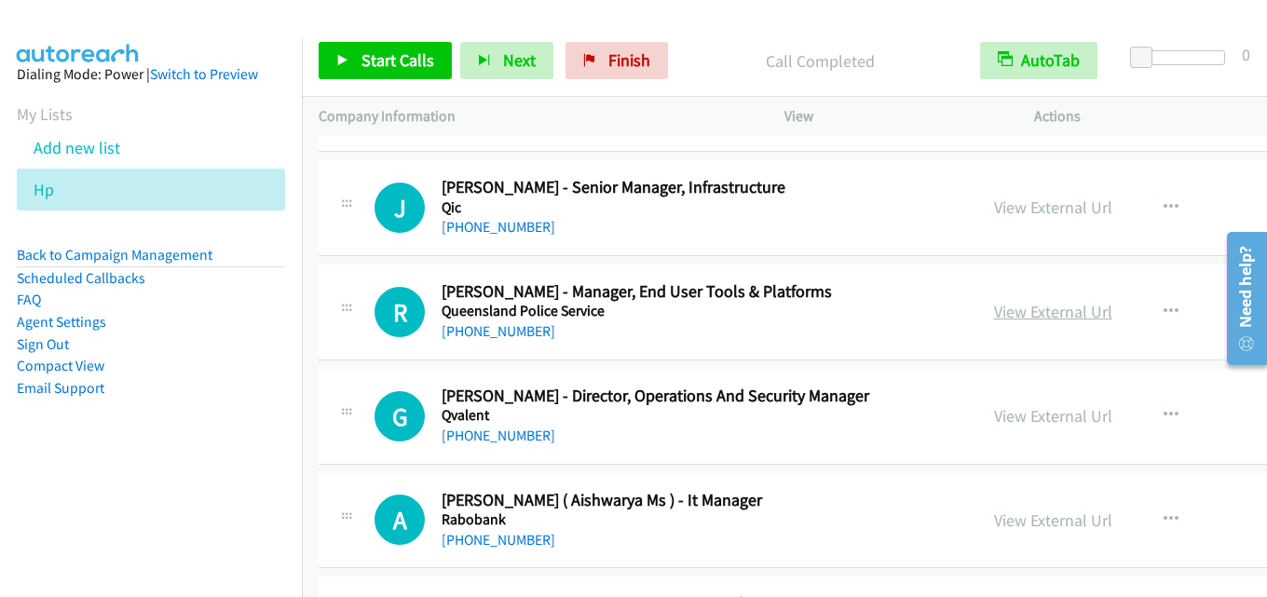
click at [994, 303] on link "View External Url" at bounding box center [1053, 311] width 118 height 21
